Goal: Task Accomplishment & Management: Manage account settings

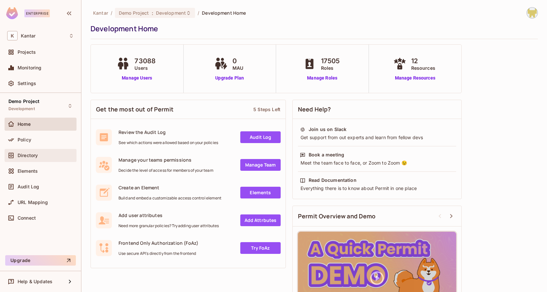
click at [34, 149] on div "Directory" at bounding box center [41, 155] width 72 height 13
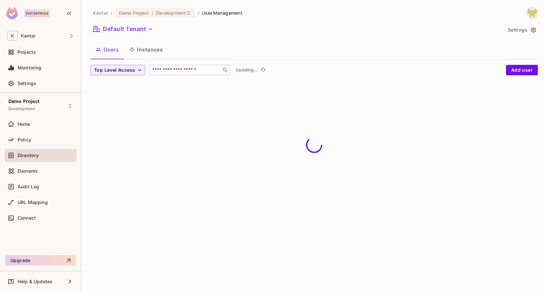
click at [168, 69] on input "text" at bounding box center [185, 70] width 68 height 7
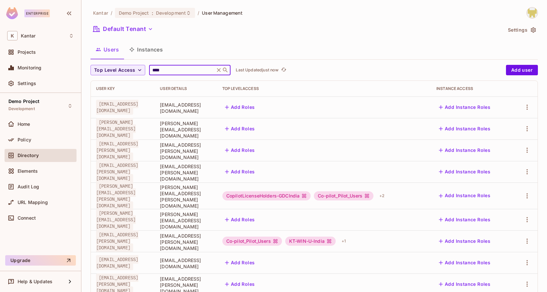
click at [177, 65] on div "**** ​" at bounding box center [189, 70] width 81 height 10
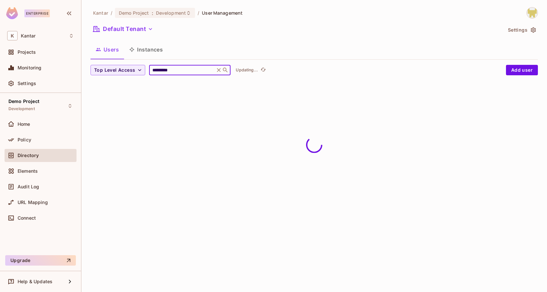
click at [191, 62] on div "Kantar / Demo Project : Development / User Management Default Tenant Settings U…" at bounding box center [314, 46] width 447 height 78
click at [187, 69] on input "*********" at bounding box center [182, 70] width 62 height 7
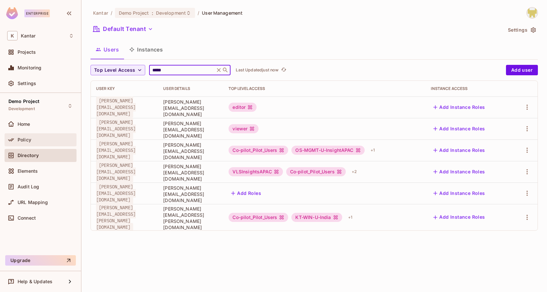
type input "*****"
click at [38, 141] on div "Policy" at bounding box center [46, 139] width 56 height 5
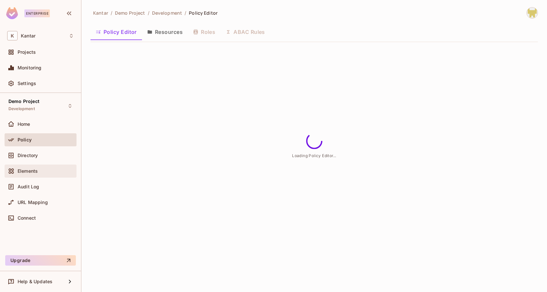
click at [34, 169] on span "Elements" at bounding box center [28, 170] width 20 height 5
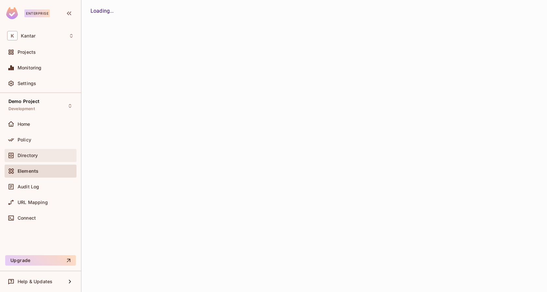
click at [33, 159] on div "Directory" at bounding box center [41, 155] width 72 height 13
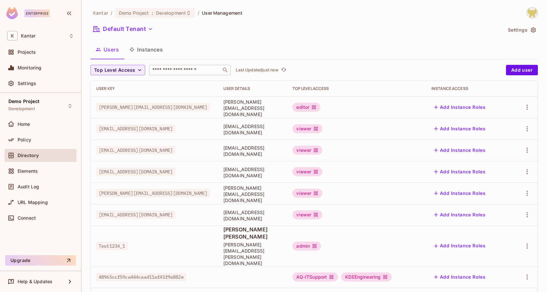
click at [175, 69] on input "text" at bounding box center [185, 70] width 68 height 7
click at [134, 90] on div "User Key" at bounding box center [154, 88] width 117 height 5
click at [178, 63] on div "Kantar / Demo Project : Development / User Management Default Tenant Settings U…" at bounding box center [314, 236] width 447 height 458
click at [181, 66] on div "​" at bounding box center [189, 70] width 81 height 10
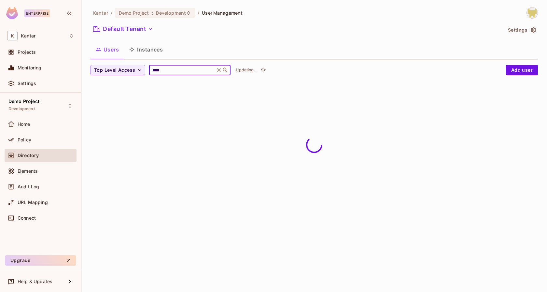
click at [201, 47] on div "Users Instances" at bounding box center [314, 49] width 447 height 16
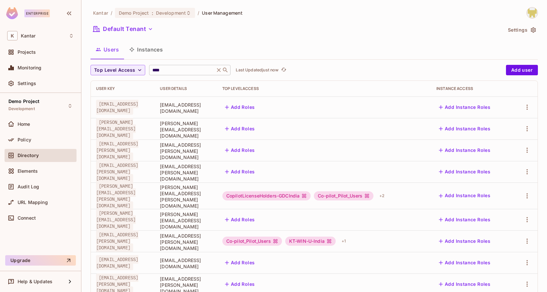
click at [188, 68] on input "****" at bounding box center [182, 70] width 62 height 7
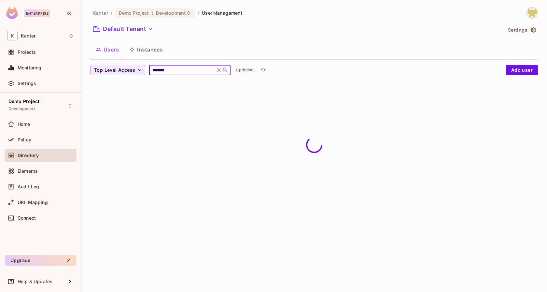
type input "*******"
click at [195, 59] on div "Users Instances" at bounding box center [314, 50] width 447 height 18
click at [169, 72] on input "*******" at bounding box center [182, 70] width 62 height 7
click at [161, 70] on input "*******" at bounding box center [182, 70] width 62 height 7
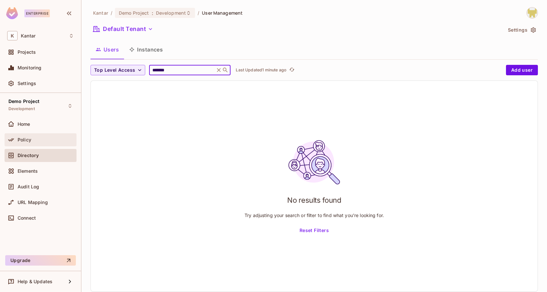
click at [35, 143] on div "Policy" at bounding box center [40, 140] width 67 height 8
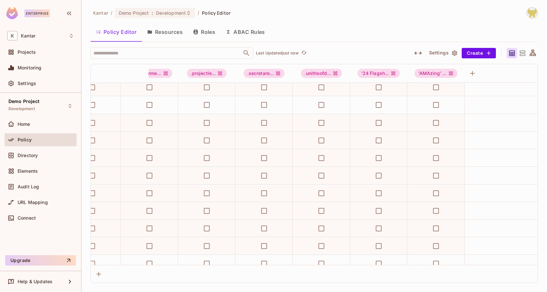
scroll to position [75, 0]
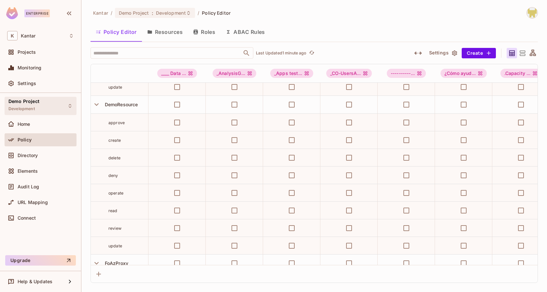
click at [51, 107] on div "Demo Project Development" at bounding box center [41, 106] width 72 height 18
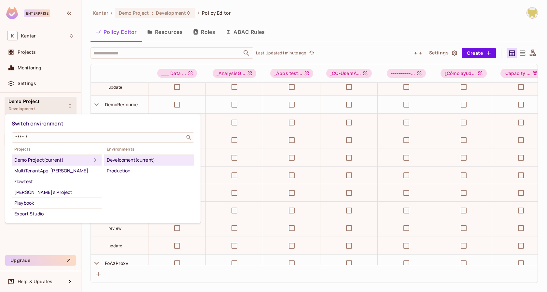
click at [24, 205] on div "Playbook" at bounding box center [56, 203] width 85 height 8
click at [314, 20] on div at bounding box center [273, 146] width 547 height 292
click at [346, 13] on div at bounding box center [273, 146] width 547 height 292
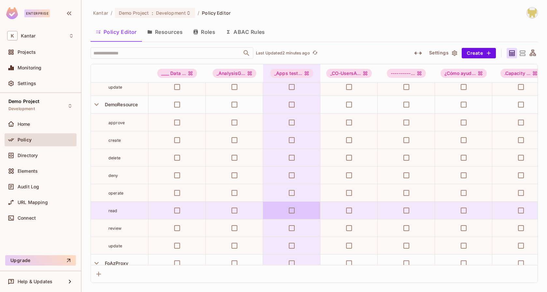
scroll to position [75, 3]
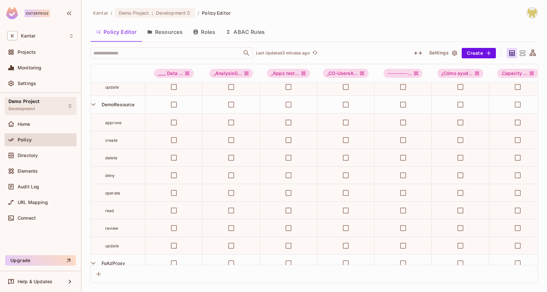
click at [52, 113] on div "Demo Project Development" at bounding box center [41, 106] width 72 height 18
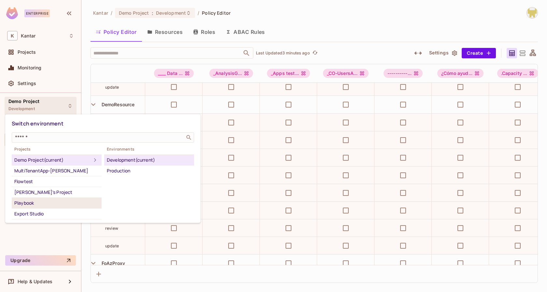
click at [47, 203] on div "Playbook" at bounding box center [56, 203] width 85 height 8
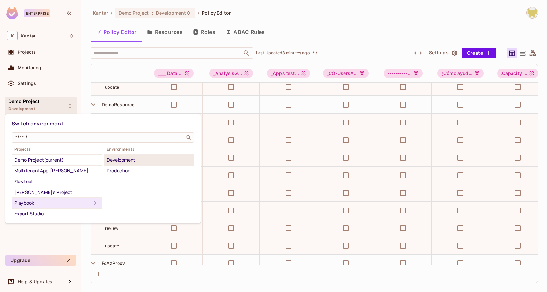
click at [135, 157] on div "Development" at bounding box center [149, 160] width 85 height 8
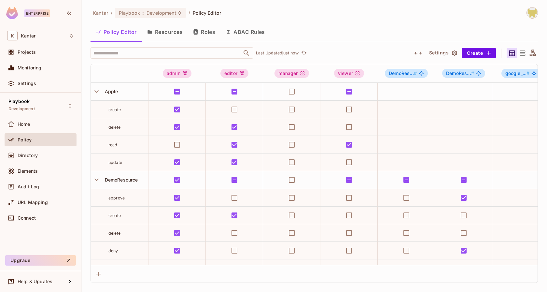
click at [531, 10] on img at bounding box center [532, 12] width 11 height 11
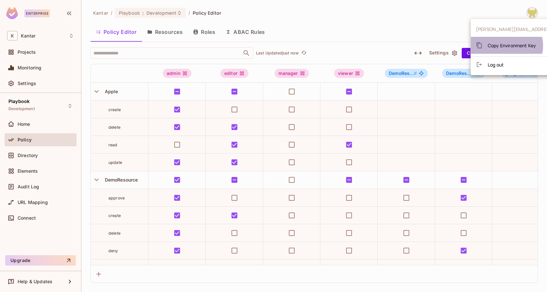
click at [505, 46] on span "Copy Environment Key" at bounding box center [512, 45] width 48 height 6
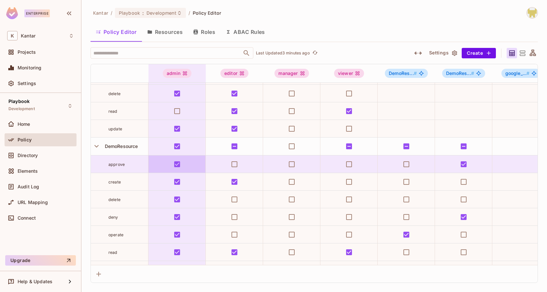
scroll to position [37, 0]
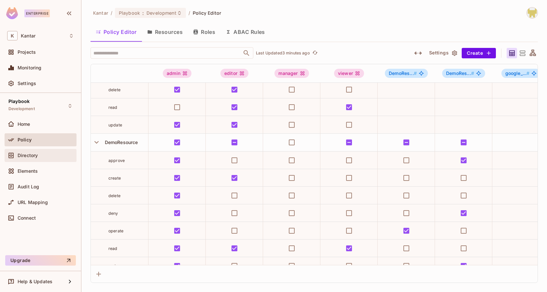
click at [26, 150] on div "Directory" at bounding box center [41, 155] width 72 height 13
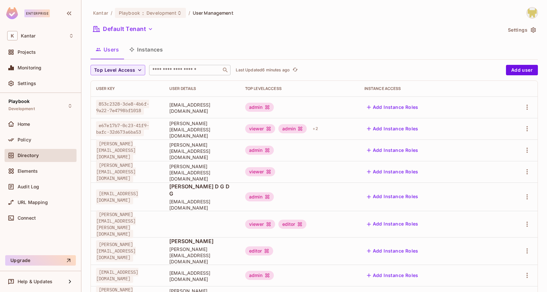
click at [177, 71] on input "text" at bounding box center [185, 70] width 68 height 7
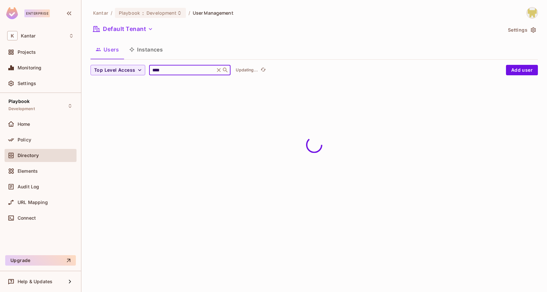
type input "****"
click at [257, 45] on div "Users Instances" at bounding box center [314, 49] width 447 height 16
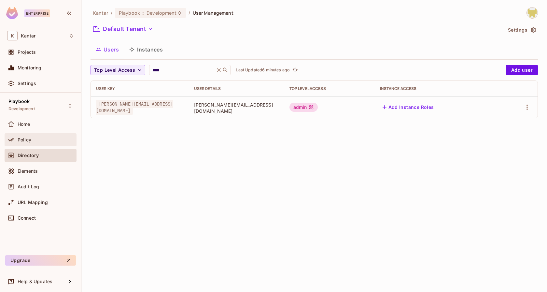
click at [42, 138] on div "Policy" at bounding box center [46, 139] width 56 height 5
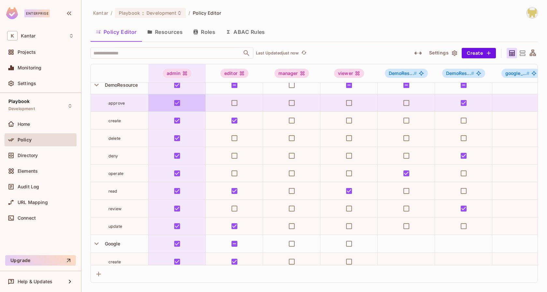
scroll to position [94, 0]
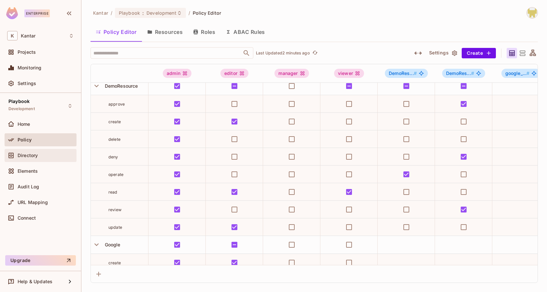
click at [23, 157] on span "Directory" at bounding box center [28, 155] width 20 height 5
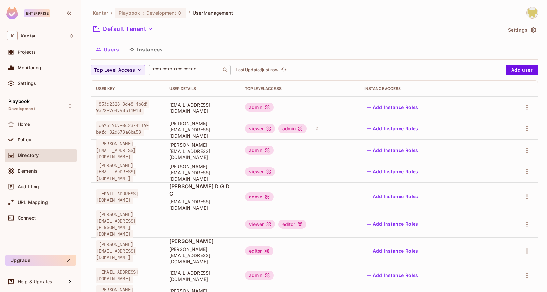
click at [177, 70] on input "text" at bounding box center [185, 70] width 68 height 7
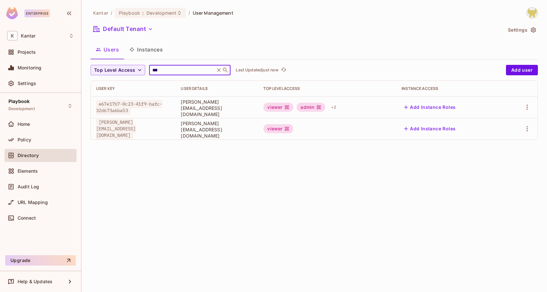
type input "***"
drag, startPoint x: 206, startPoint y: 130, endPoint x: 283, endPoint y: 132, distance: 77.2
click at [253, 132] on span "[PERSON_NAME][EMAIL_ADDRESS][DOMAIN_NAME]" at bounding box center [217, 129] width 72 height 19
drag, startPoint x: 203, startPoint y: 107, endPoint x: 273, endPoint y: 110, distance: 69.4
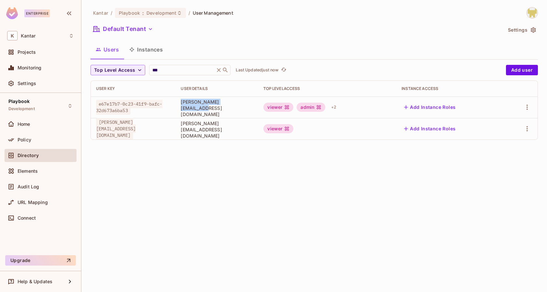
click at [258, 110] on td "[PERSON_NAME][EMAIL_ADDRESS][DOMAIN_NAME]" at bounding box center [216, 106] width 83 height 21
click at [210, 110] on span "[PERSON_NAME][EMAIL_ADDRESS][DOMAIN_NAME]" at bounding box center [217, 108] width 72 height 19
drag, startPoint x: 204, startPoint y: 108, endPoint x: 210, endPoint y: 108, distance: 5.2
click at [210, 108] on td "[PERSON_NAME][EMAIL_ADDRESS][DOMAIN_NAME]" at bounding box center [216, 106] width 83 height 21
click at [210, 109] on span "[PERSON_NAME][EMAIL_ADDRESS][DOMAIN_NAME]" at bounding box center [217, 108] width 72 height 19
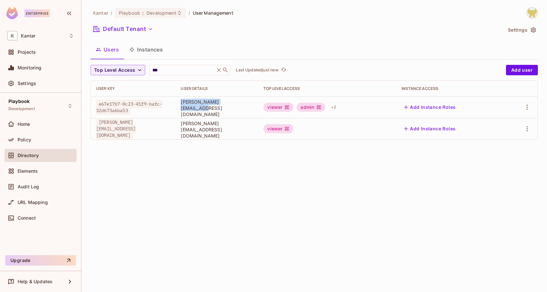
drag, startPoint x: 206, startPoint y: 109, endPoint x: 286, endPoint y: 110, distance: 79.4
click at [253, 110] on span "[PERSON_NAME][EMAIL_ADDRESS][DOMAIN_NAME]" at bounding box center [217, 108] width 72 height 19
click at [287, 153] on div "Kantar / Playbook : Development / User Management Default Tenant Settings Users…" at bounding box center [314, 146] width 466 height 292
click at [104, 172] on div "Kantar / Playbook : Development / User Management Default Tenant Settings Users…" at bounding box center [314, 146] width 466 height 292
click at [216, 160] on div "Kantar / Playbook : Development / User Management Default Tenant Settings Users…" at bounding box center [314, 146] width 466 height 292
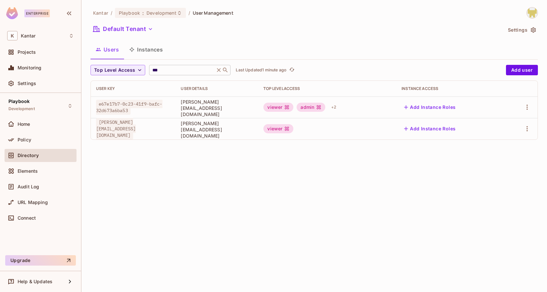
click at [220, 71] on icon at bounding box center [219, 70] width 7 height 7
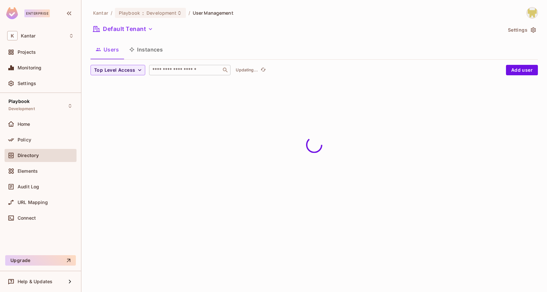
click at [193, 47] on div "Users Instances" at bounding box center [314, 49] width 447 height 16
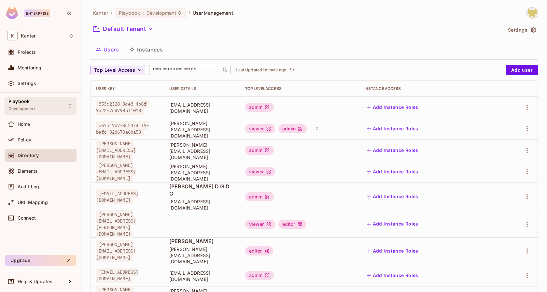
click at [53, 103] on div "Playbook Development" at bounding box center [41, 106] width 72 height 18
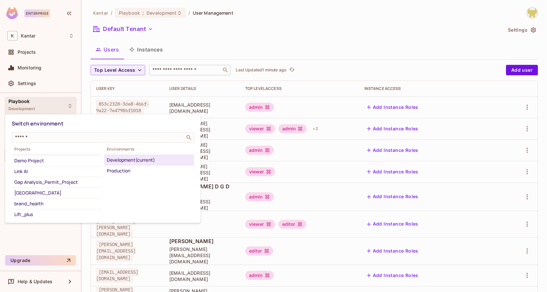
scroll to position [52, 0]
click at [25, 161] on div "Demo Project" at bounding box center [56, 161] width 85 height 8
click at [123, 160] on div "Development" at bounding box center [149, 160] width 85 height 8
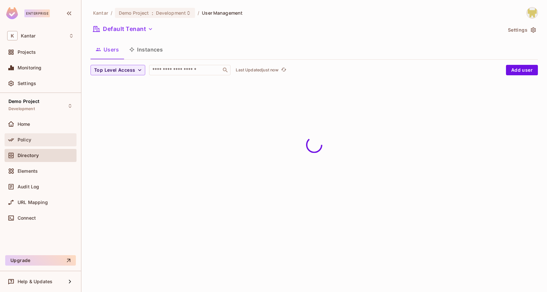
click at [46, 139] on div "Policy" at bounding box center [46, 139] width 56 height 5
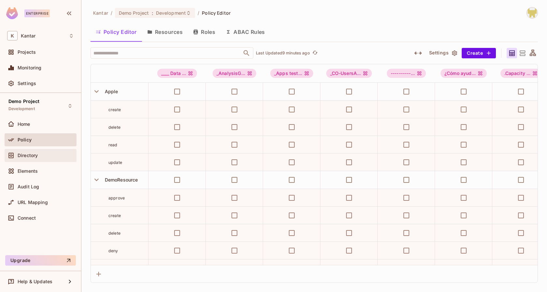
click at [49, 153] on div "Directory" at bounding box center [46, 155] width 56 height 5
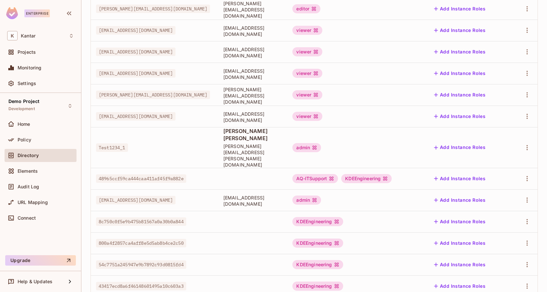
scroll to position [163, 0]
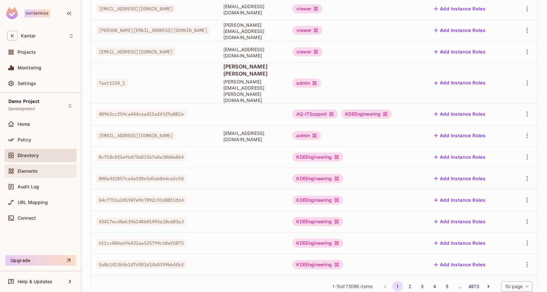
click at [45, 169] on div "Elements" at bounding box center [46, 170] width 56 height 5
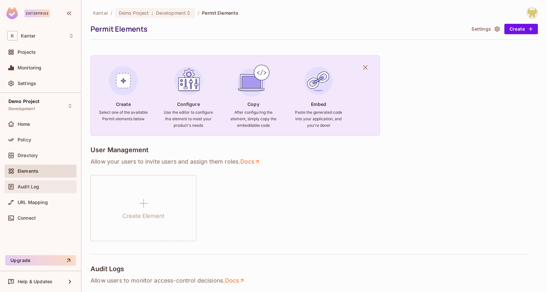
click at [45, 186] on div "Audit Log" at bounding box center [46, 186] width 56 height 5
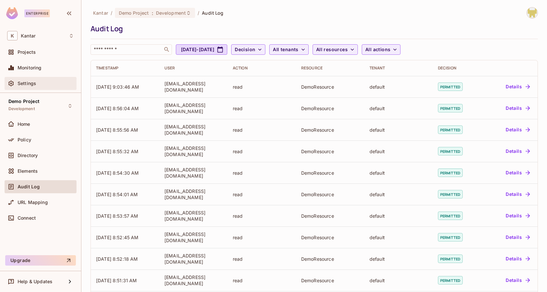
click at [31, 81] on span "Settings" at bounding box center [27, 83] width 19 height 5
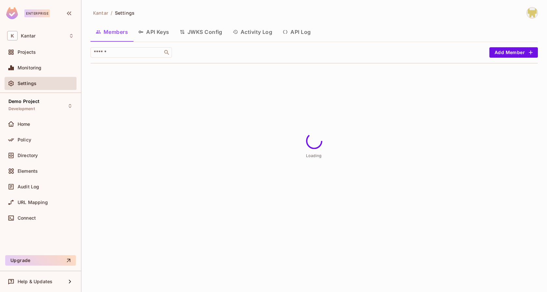
click at [283, 33] on button "API Log" at bounding box center [296, 32] width 38 height 16
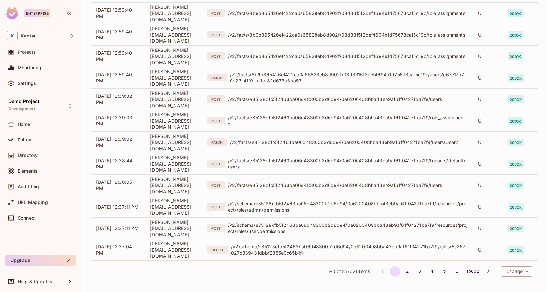
scroll to position [166, 0]
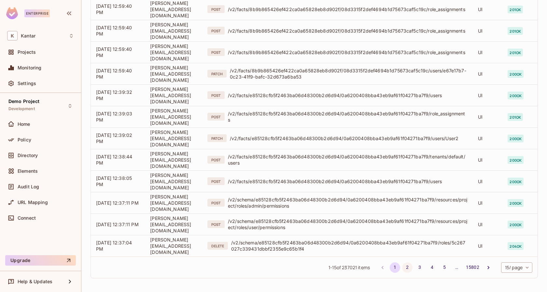
click at [403, 263] on button "2" at bounding box center [407, 267] width 10 height 10
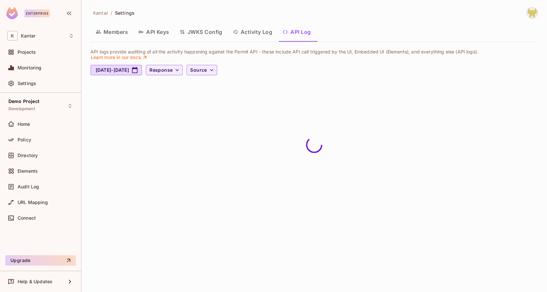
scroll to position [0, 0]
click at [180, 70] on icon "button" at bounding box center [177, 70] width 7 height 7
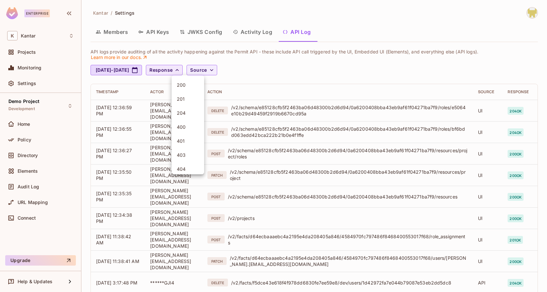
click at [228, 63] on div at bounding box center [273, 146] width 547 height 292
click at [207, 70] on span "Source" at bounding box center [198, 70] width 17 height 8
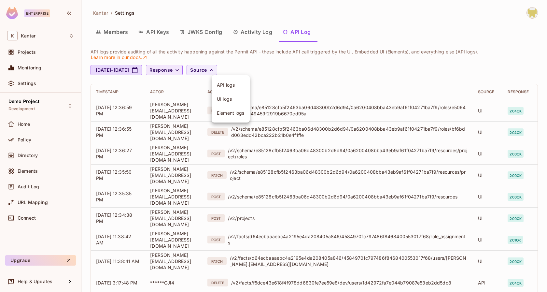
click at [272, 69] on div at bounding box center [273, 146] width 547 height 292
click at [61, 107] on div "Demo Project Development" at bounding box center [41, 106] width 72 height 18
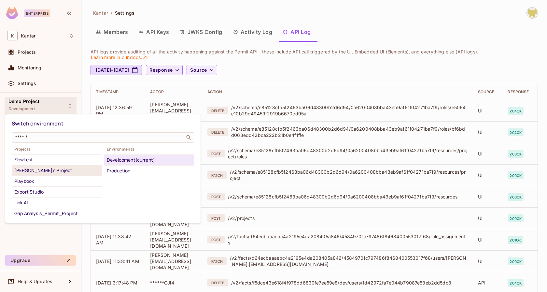
scroll to position [21, 0]
click at [38, 181] on div "Playbook" at bounding box center [56, 181] width 85 height 8
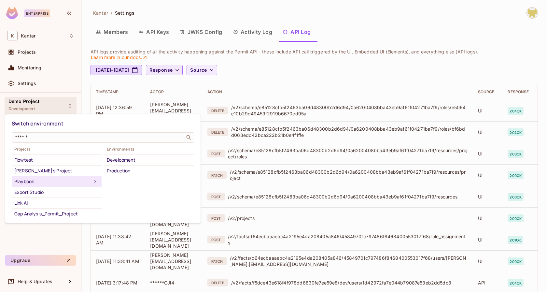
click at [272, 69] on div at bounding box center [273, 146] width 547 height 292
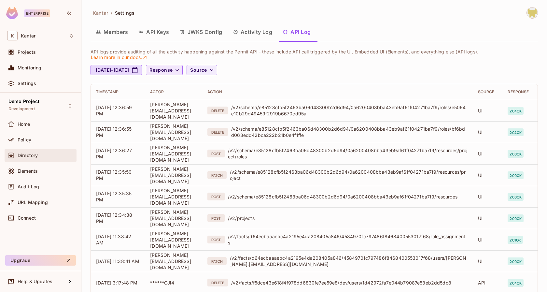
click at [43, 155] on div "Directory" at bounding box center [46, 155] width 56 height 5
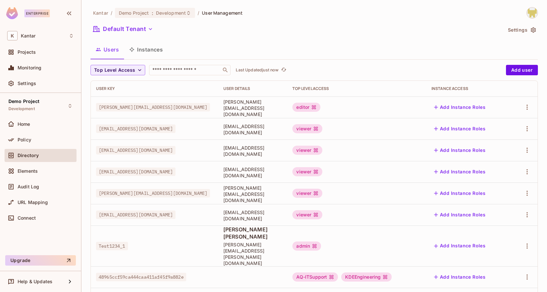
click at [517, 63] on div "Kantar / Demo Project : Development / User Management Default Tenant Settings U…" at bounding box center [314, 236] width 447 height 458
click at [517, 67] on button "Add user" at bounding box center [522, 70] width 32 height 10
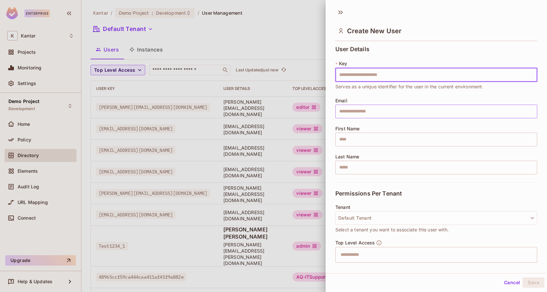
click at [381, 115] on input "text" at bounding box center [436, 111] width 202 height 14
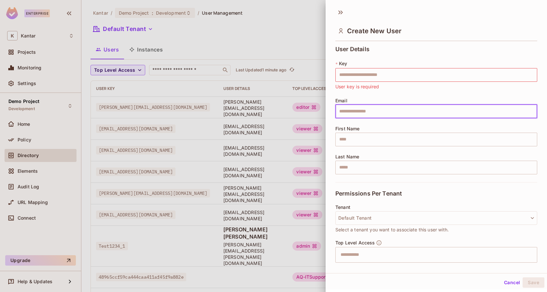
click at [330, 117] on div "User Details * Key ​ User key is required Email ​ First Name ​ Last Name ​ Perm…" at bounding box center [436, 153] width 221 height 220
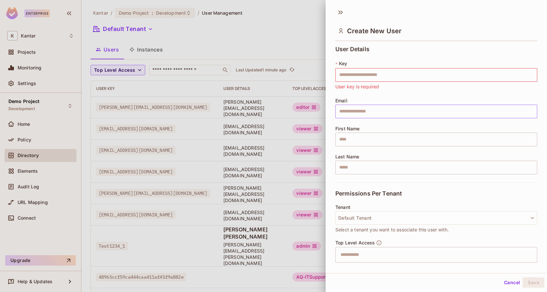
click at [354, 116] on input "text" at bounding box center [436, 111] width 202 height 14
click at [336, 10] on icon at bounding box center [340, 12] width 10 height 10
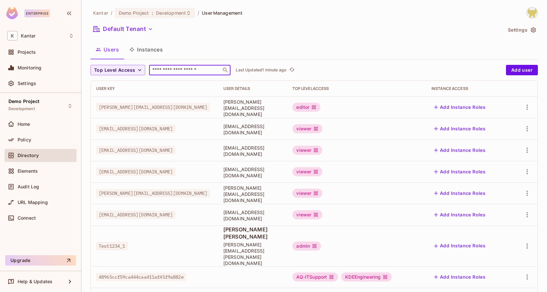
click at [175, 70] on input "text" at bounding box center [185, 70] width 68 height 7
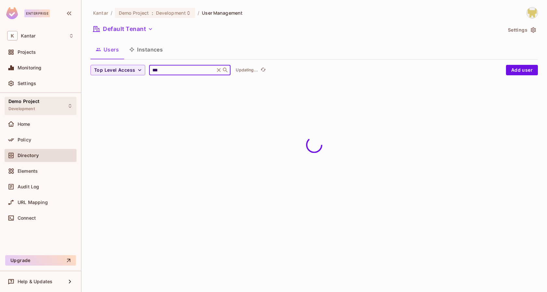
type input "***"
click at [44, 106] on div "Demo Project Development" at bounding box center [41, 106] width 72 height 18
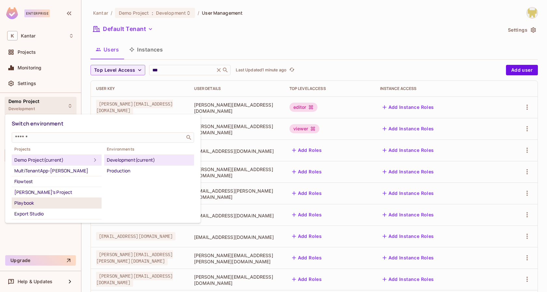
click at [58, 202] on div "Playbook" at bounding box center [56, 203] width 85 height 8
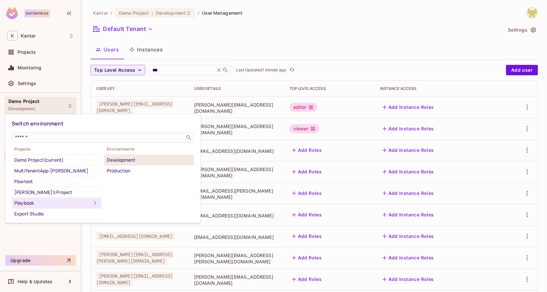
click at [134, 158] on div "Development" at bounding box center [149, 160] width 85 height 8
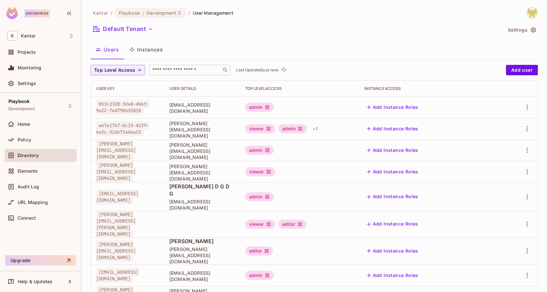
click at [189, 73] on div "​" at bounding box center [189, 70] width 81 height 10
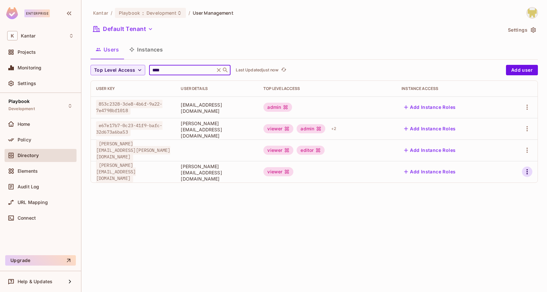
type input "****"
click at [529, 172] on icon "button" at bounding box center [527, 172] width 8 height 8
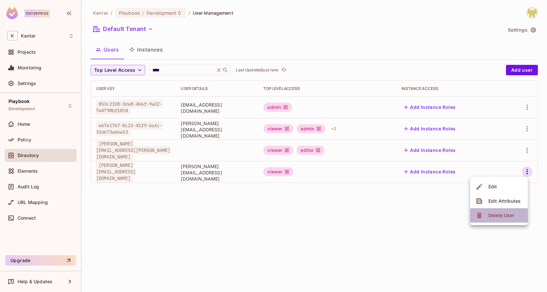
click at [504, 217] on div "Delete User" at bounding box center [501, 215] width 26 height 7
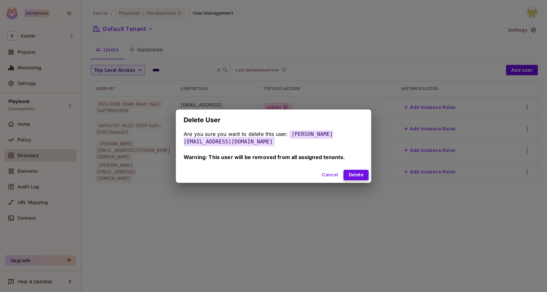
click at [354, 177] on button "Delete" at bounding box center [355, 175] width 25 height 10
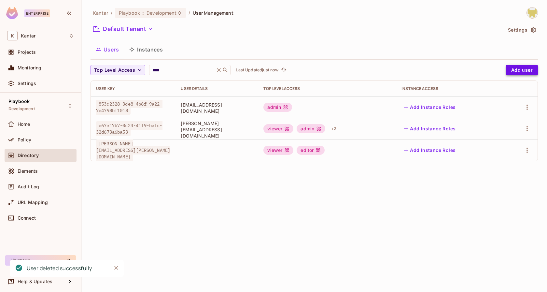
click at [517, 68] on button "Add user" at bounding box center [522, 70] width 32 height 10
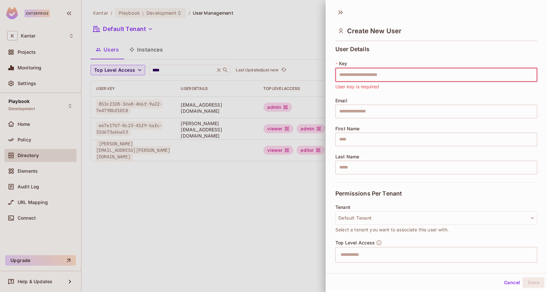
paste input "**********"
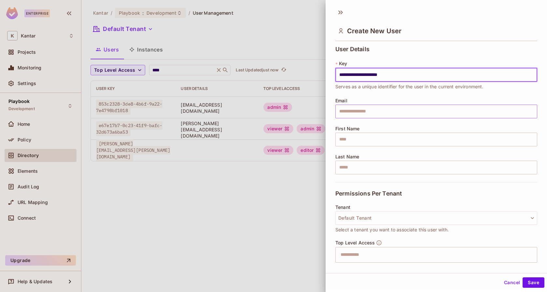
type input "**********"
click at [397, 110] on input "text" at bounding box center [436, 111] width 202 height 14
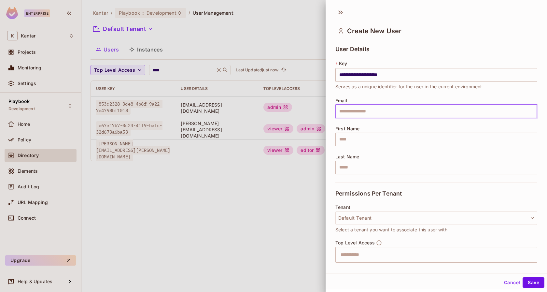
paste input "**********"
type input "**********"
click at [370, 99] on div "**********" at bounding box center [436, 108] width 202 height 20
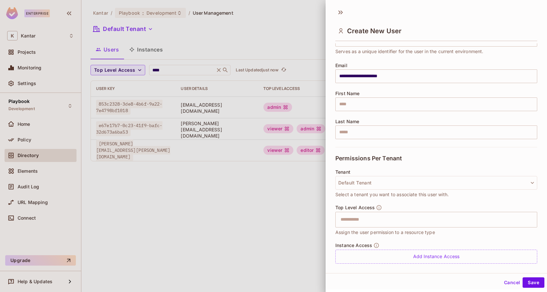
scroll to position [54, 0]
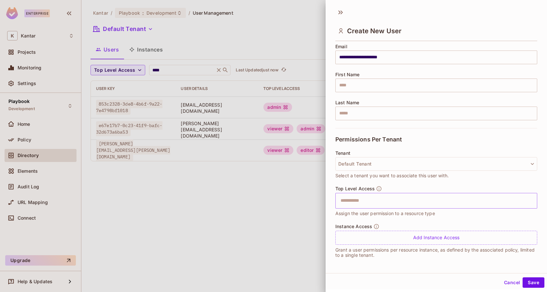
click at [385, 202] on input "text" at bounding box center [431, 200] width 188 height 13
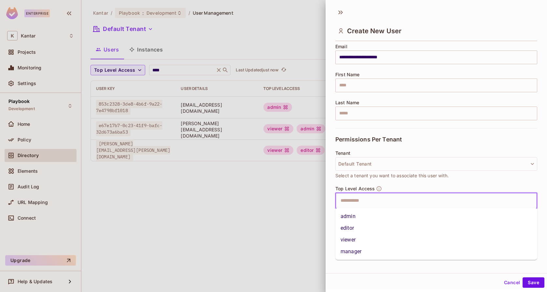
click at [379, 218] on li "admin" at bounding box center [436, 216] width 202 height 12
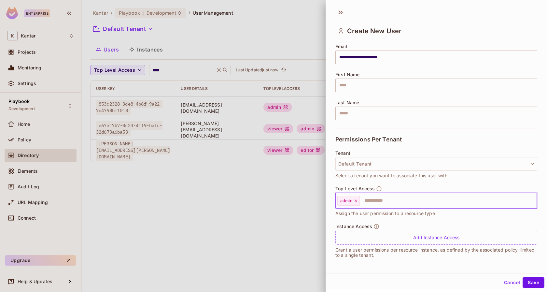
scroll to position [0, 0]
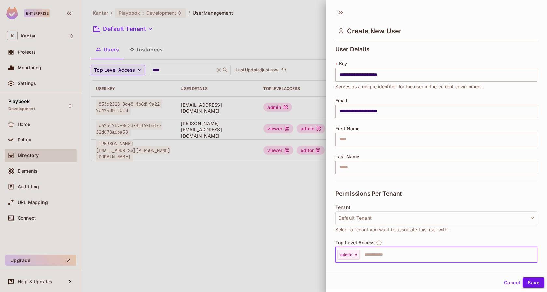
click at [534, 286] on button "Save" at bounding box center [533, 282] width 22 height 10
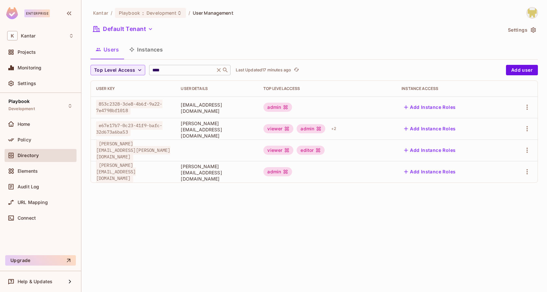
click at [194, 73] on input "****" at bounding box center [182, 70] width 62 height 7
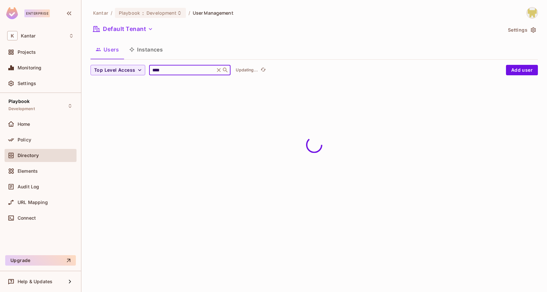
type input "****"
click at [222, 49] on div "Users Instances" at bounding box center [314, 49] width 447 height 16
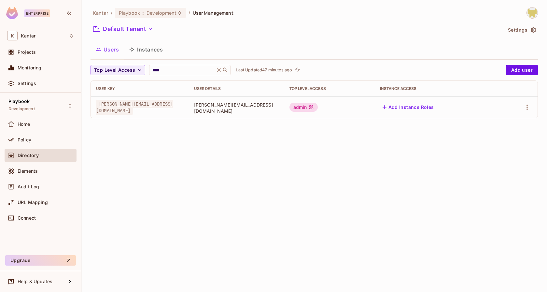
click at [288, 215] on div "Kantar / Playbook : Development / User Management Default Tenant Settings Users…" at bounding box center [314, 146] width 466 height 292
